Goal: Book appointment/travel/reservation

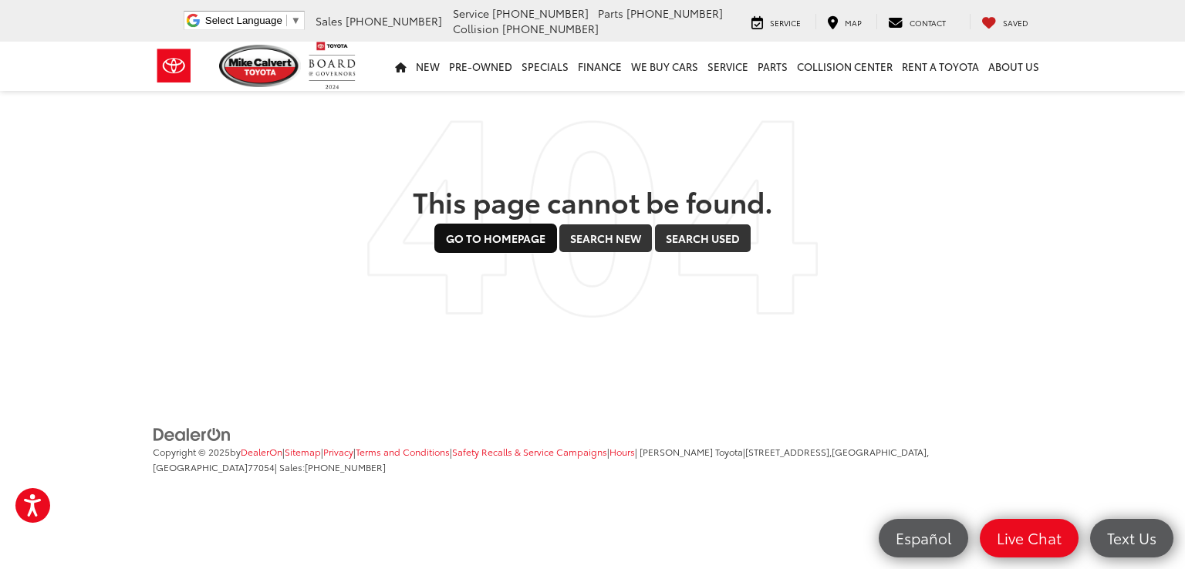
click at [478, 236] on link "Go to Homepage" at bounding box center [495, 238] width 121 height 28
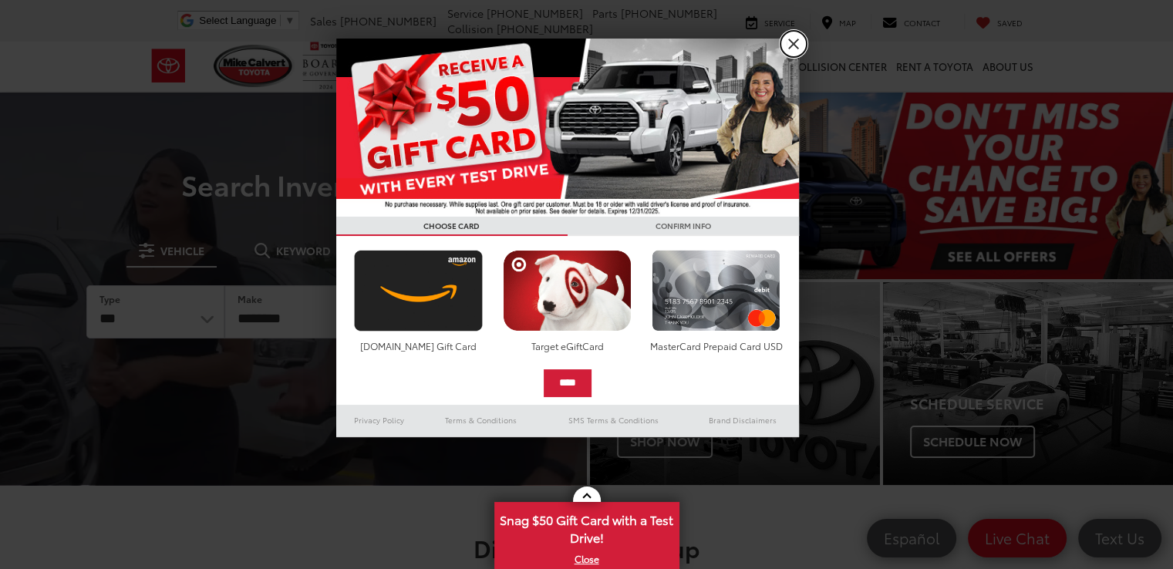
click at [792, 47] on link "X" at bounding box center [794, 44] width 26 height 26
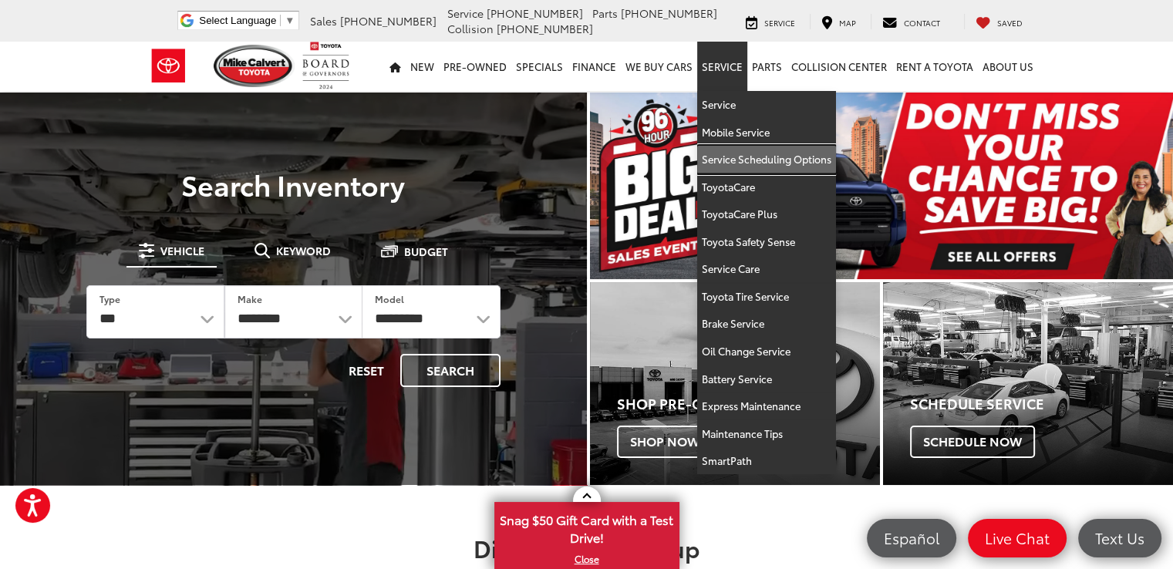
click at [729, 158] on link "Service Scheduling Options" at bounding box center [766, 160] width 139 height 28
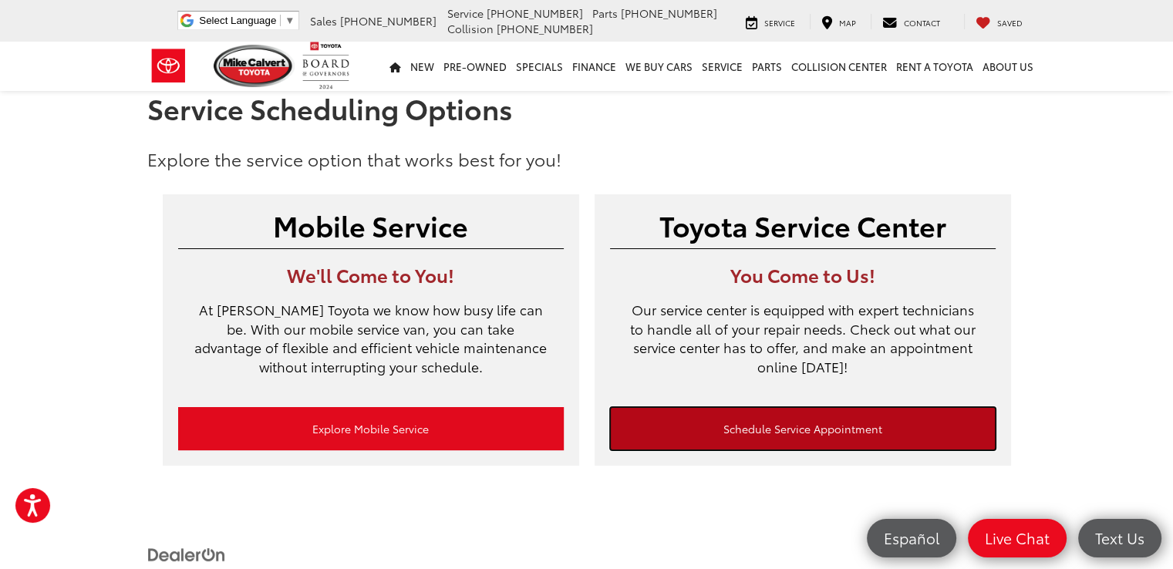
click at [785, 434] on link "Schedule Service Appointment" at bounding box center [803, 428] width 386 height 43
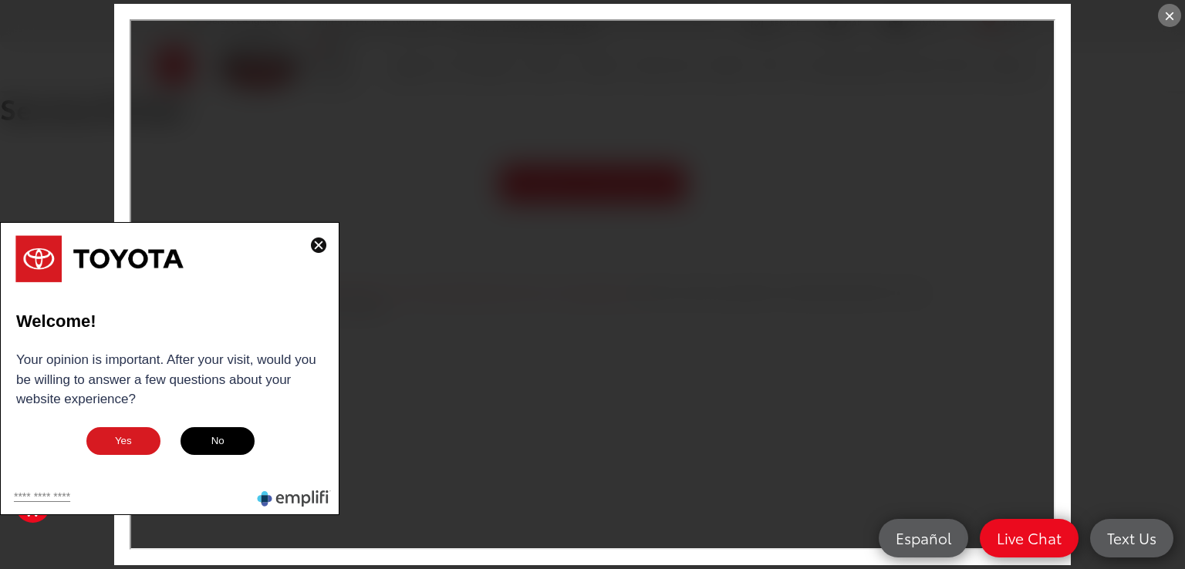
click at [319, 246] on img at bounding box center [318, 245] width 15 height 15
